Goal: Use online tool/utility: Utilize a website feature to perform a specific function

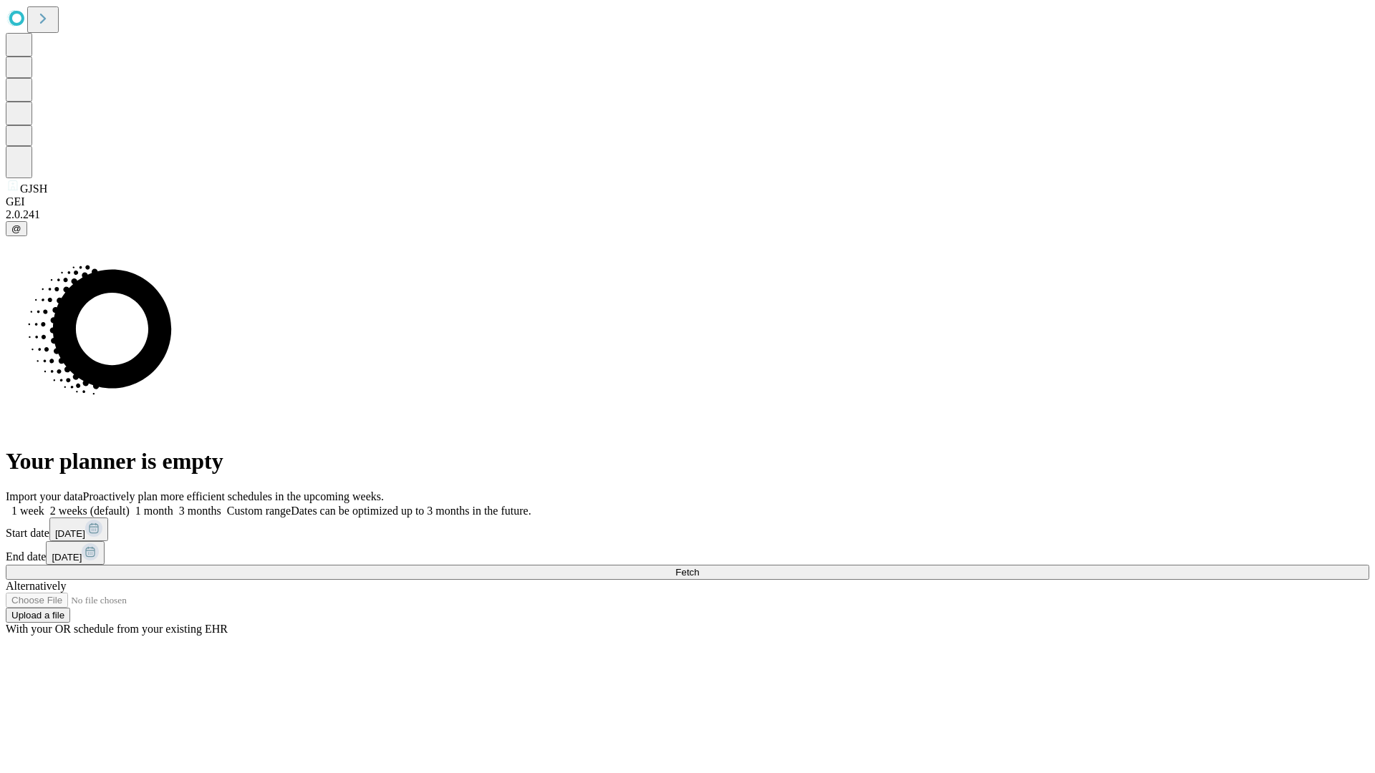
click at [699, 567] on span "Fetch" at bounding box center [687, 572] width 24 height 11
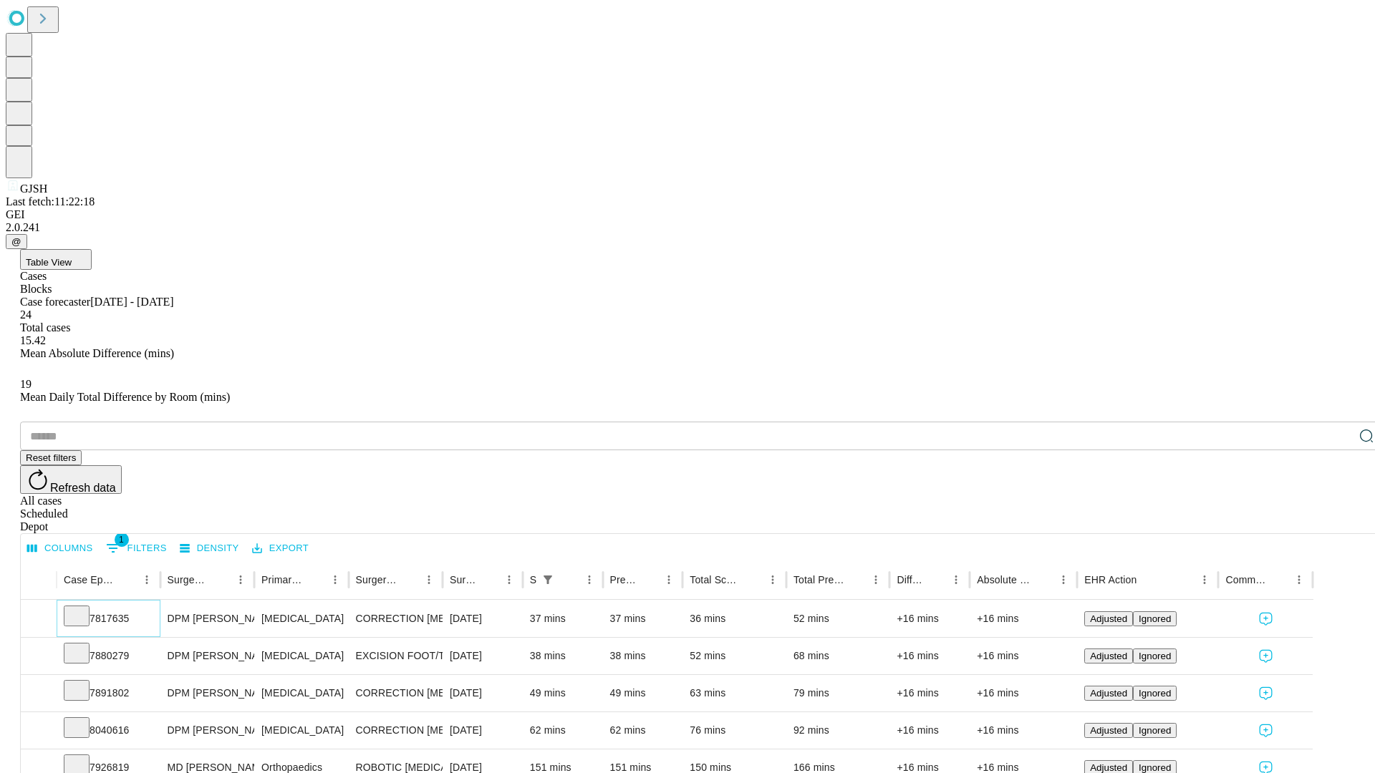
click at [84, 608] on icon at bounding box center [76, 615] width 14 height 14
